Goal: Information Seeking & Learning: Learn about a topic

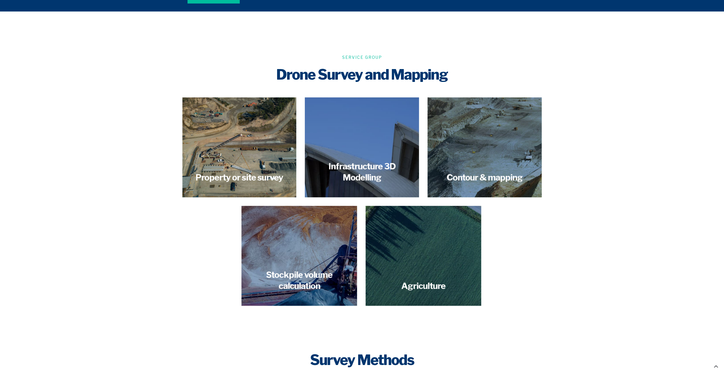
scroll to position [656, 0]
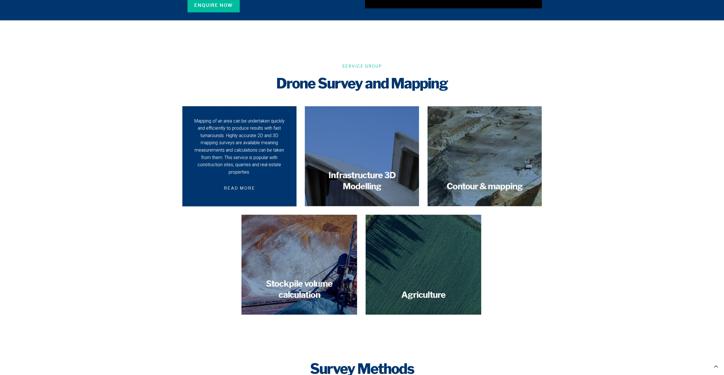
click at [237, 182] on span "Read more" at bounding box center [239, 187] width 45 height 13
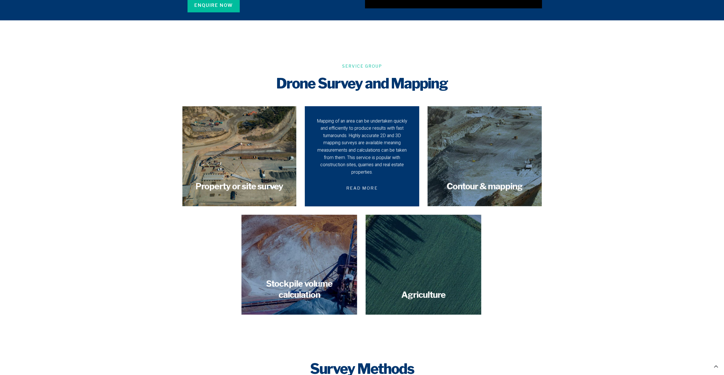
click at [364, 182] on span "Read more" at bounding box center [361, 187] width 45 height 13
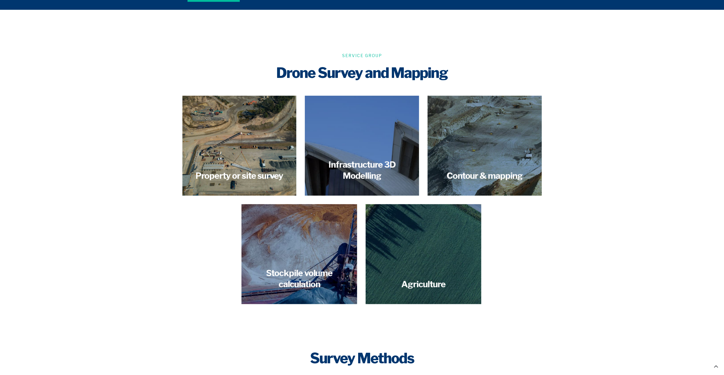
scroll to position [713, 0]
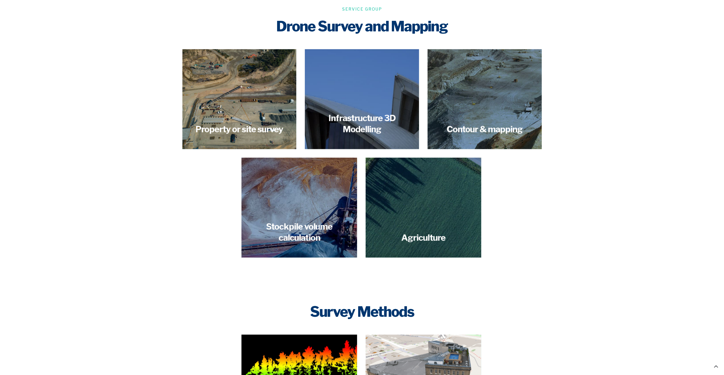
click at [109, 168] on section "Service Group Drone Survey and Mapping Property or site survey Mapping of an ar…" at bounding box center [362, 131] width 724 height 297
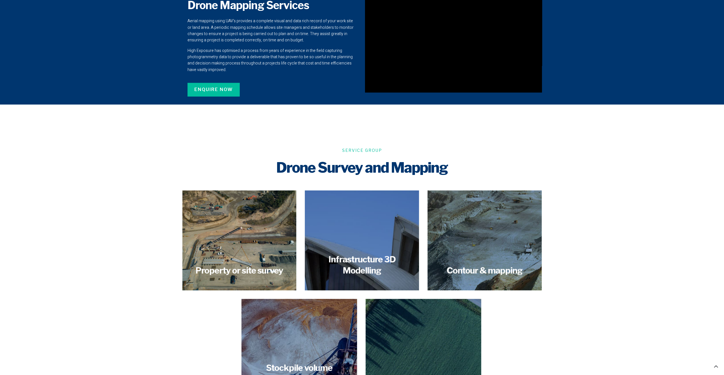
scroll to position [571, 0]
